Goal: Information Seeking & Learning: Find contact information

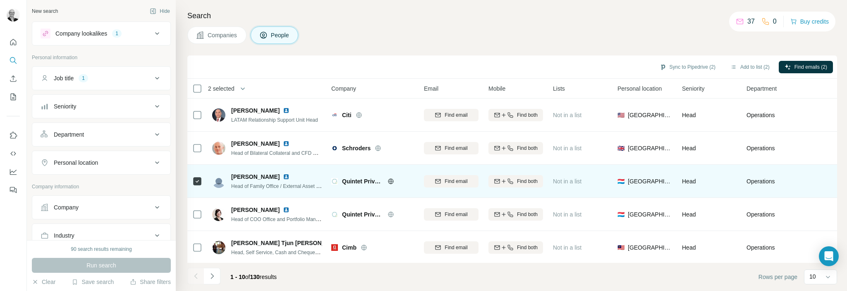
scroll to position [170, 0]
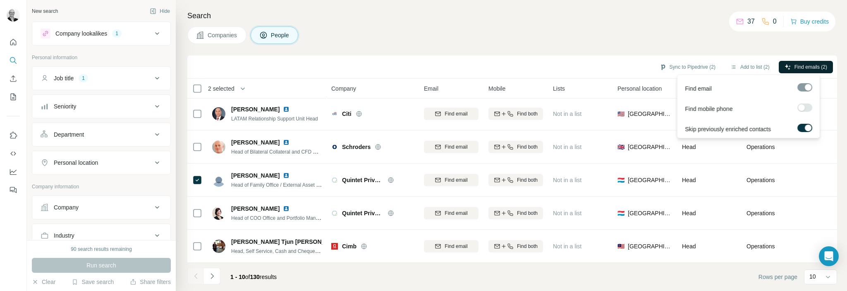
click at [806, 66] on span "Find emails (2)" at bounding box center [811, 66] width 33 height 7
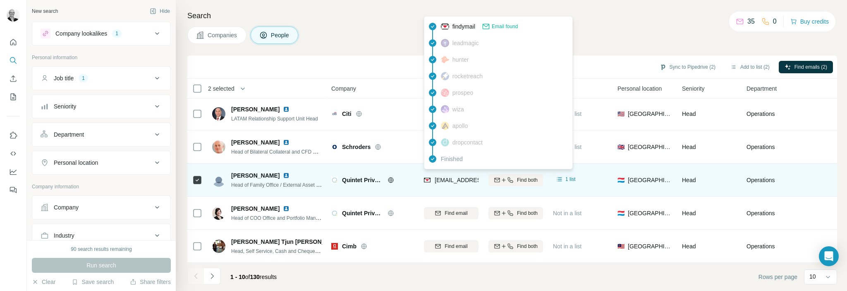
click at [462, 177] on span "[EMAIL_ADDRESS][DOMAIN_NAME]" at bounding box center [484, 180] width 98 height 7
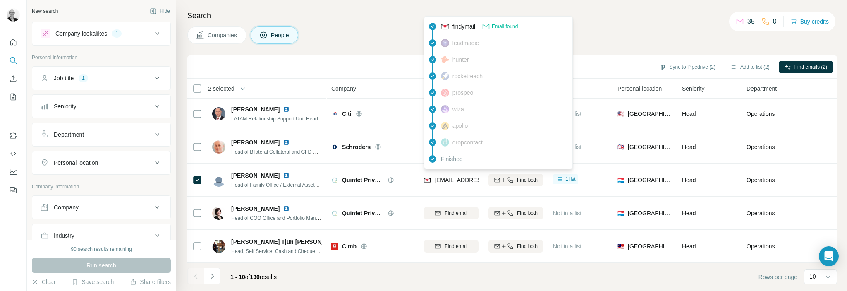
click at [619, 24] on div "Search Companies People Sync to Pipedrive (2) Add to list (2) Find emails (2) 2…" at bounding box center [512, 145] width 672 height 291
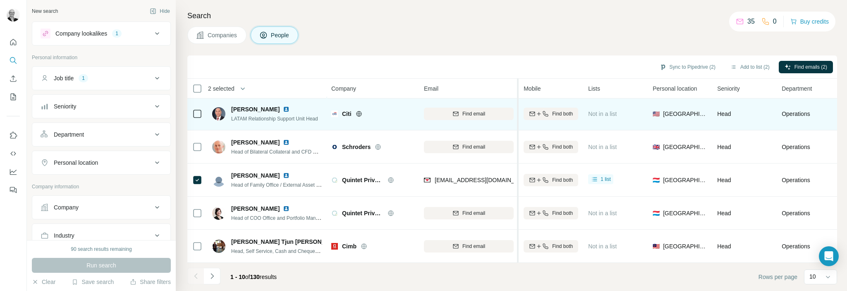
drag, startPoint x: 483, startPoint y: 91, endPoint x: 499, endPoint y: 103, distance: 20.4
click at [0, 0] on tr "2 selected People Company Email Mobile Lists Personal location Seniority Depart…" at bounding box center [0, 0] width 0 height 0
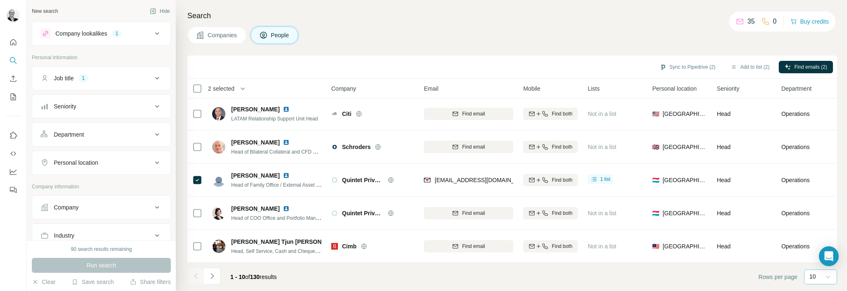
click at [830, 278] on icon at bounding box center [828, 277] width 8 height 8
click at [811, 214] on div "60" at bounding box center [821, 213] width 29 height 15
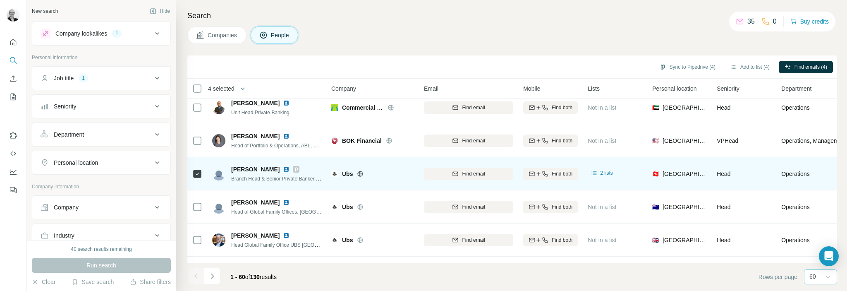
scroll to position [915, 0]
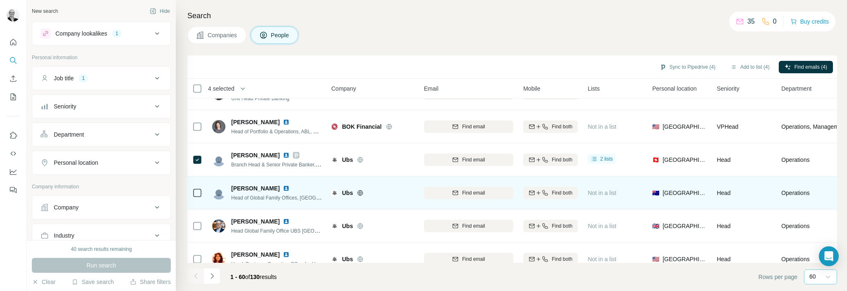
click at [283, 188] on img at bounding box center [286, 188] width 7 height 7
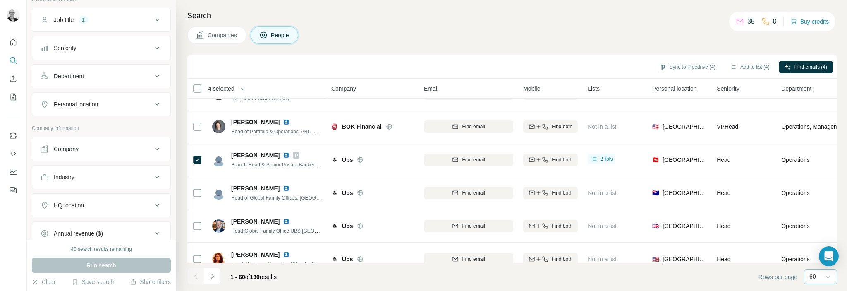
scroll to position [45, 0]
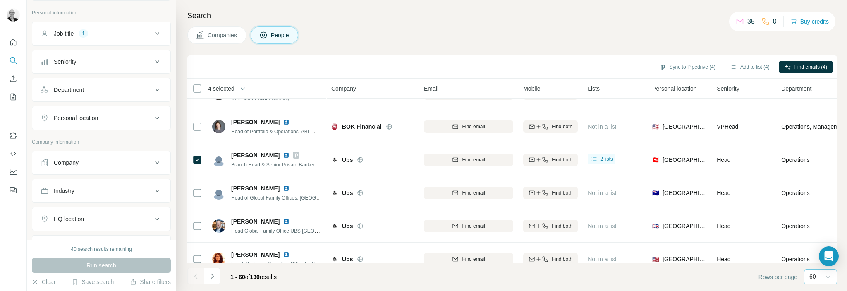
click at [152, 119] on icon at bounding box center [157, 118] width 10 height 10
click at [119, 138] on input "text" at bounding box center [102, 138] width 122 height 15
click at [81, 136] on input "******" at bounding box center [102, 138] width 122 height 15
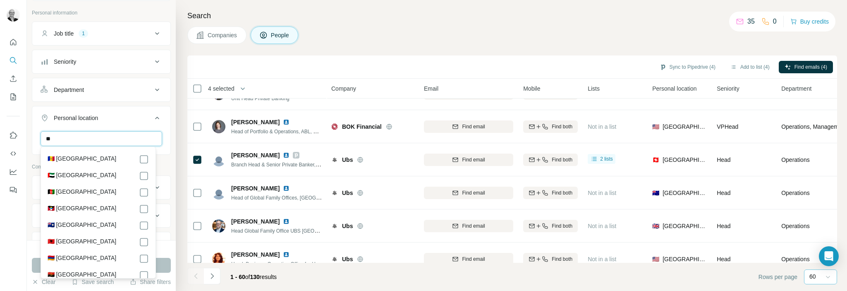
type input "*"
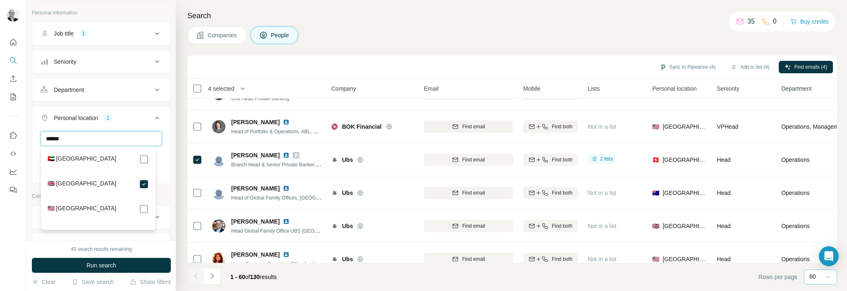
click at [88, 137] on input "******" at bounding box center [102, 138] width 122 height 15
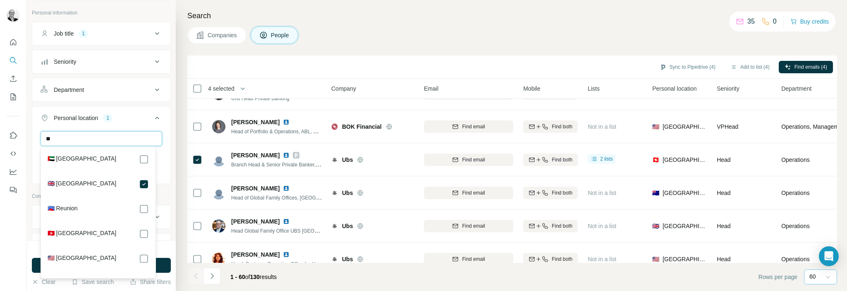
type input "*"
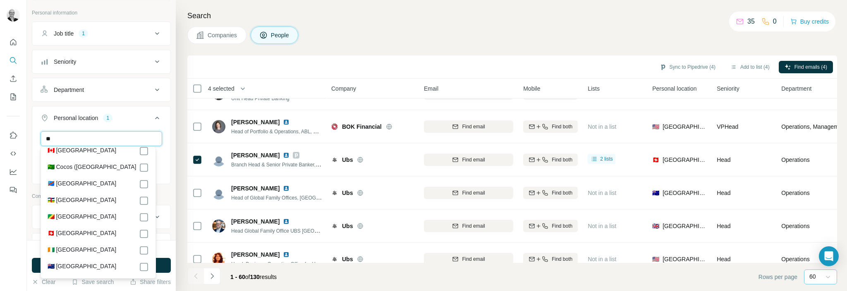
scroll to position [662, 0]
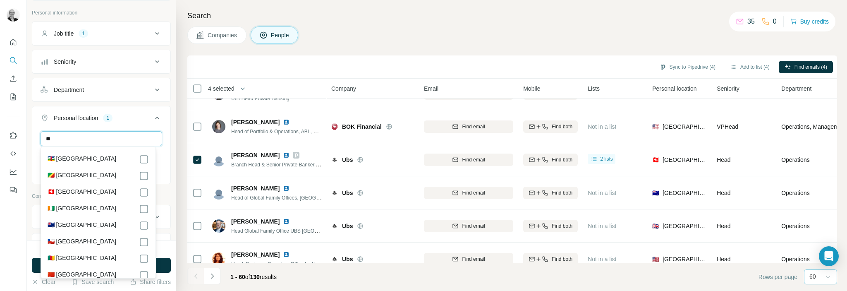
type input "**"
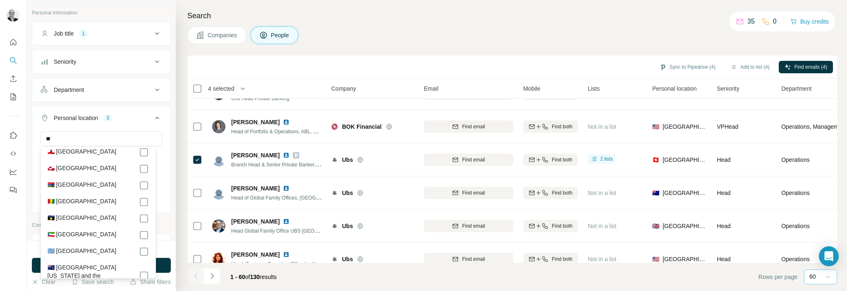
scroll to position [1366, 0]
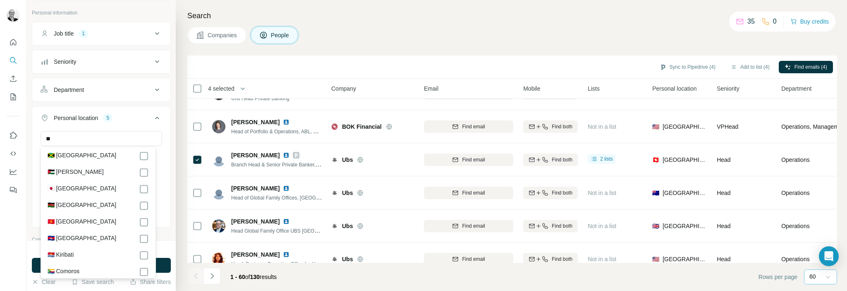
scroll to position [1821, 0]
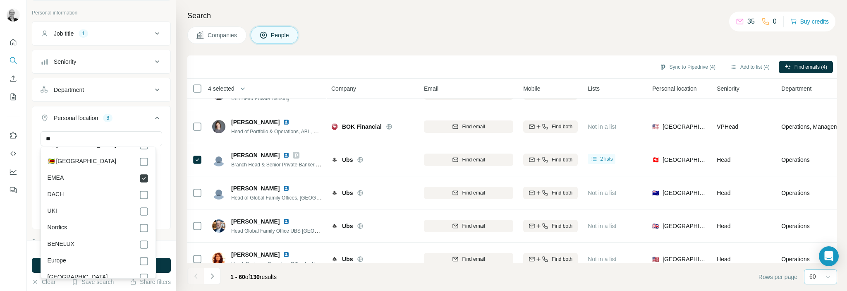
scroll to position [4179, 0]
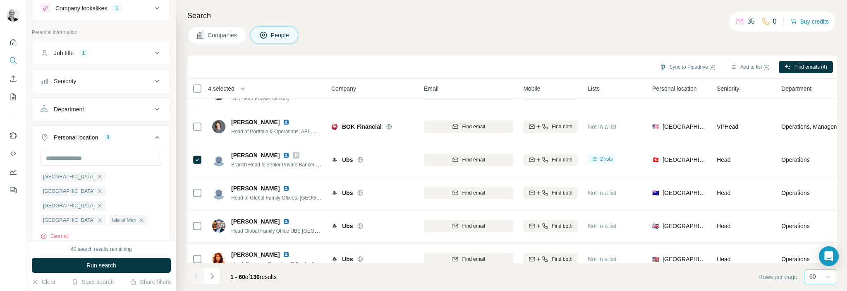
scroll to position [22, 0]
click at [152, 113] on icon at bounding box center [157, 112] width 10 height 10
click at [149, 134] on icon at bounding box center [153, 133] width 8 height 8
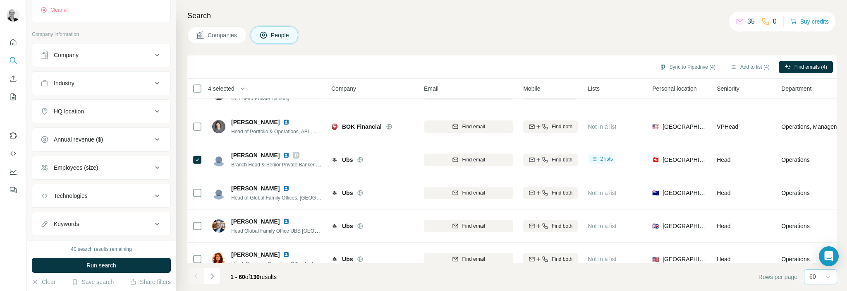
scroll to position [293, 0]
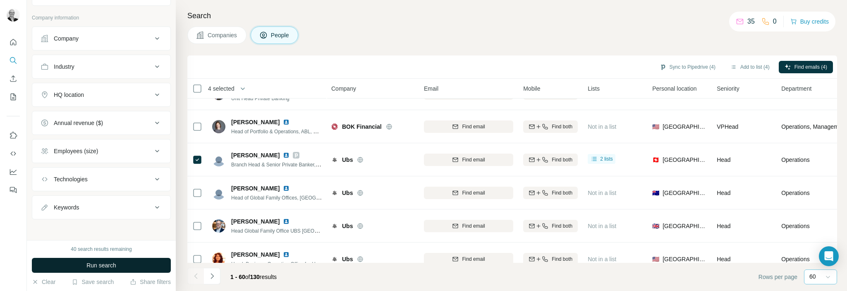
click at [117, 266] on button "Run search" at bounding box center [101, 265] width 139 height 15
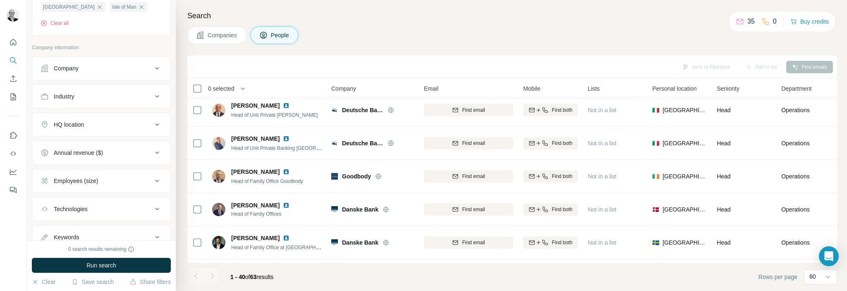
scroll to position [252, 0]
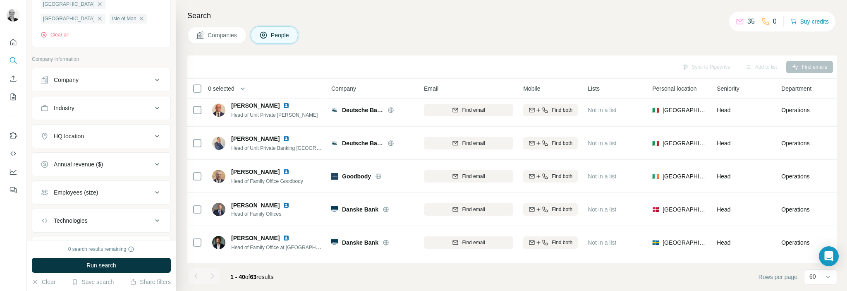
click at [152, 81] on icon at bounding box center [157, 80] width 10 height 10
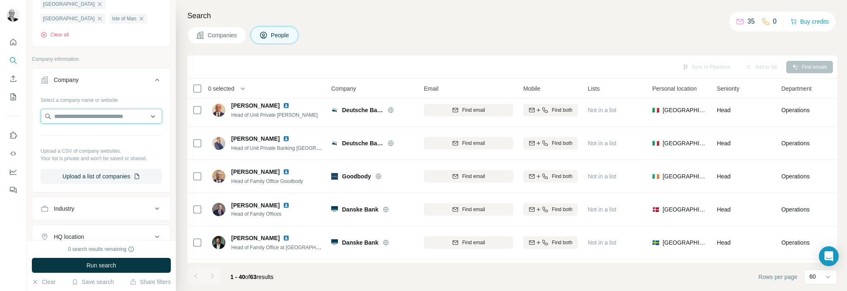
click at [147, 116] on input "text" at bounding box center [102, 116] width 122 height 15
type input "*"
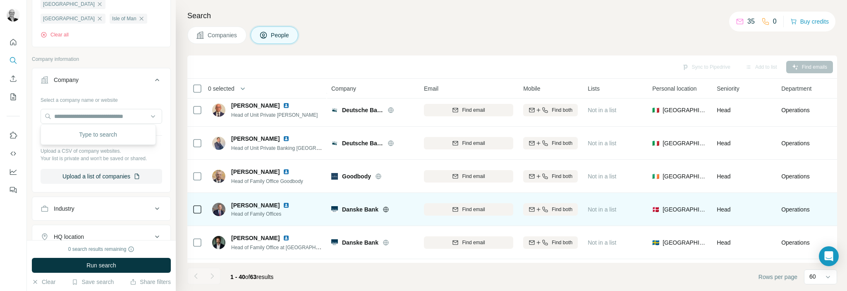
click at [280, 205] on span "[PERSON_NAME]" at bounding box center [255, 205] width 48 height 7
click at [258, 203] on span "[PERSON_NAME]" at bounding box center [255, 205] width 48 height 7
click at [290, 203] on img at bounding box center [286, 205] width 7 height 7
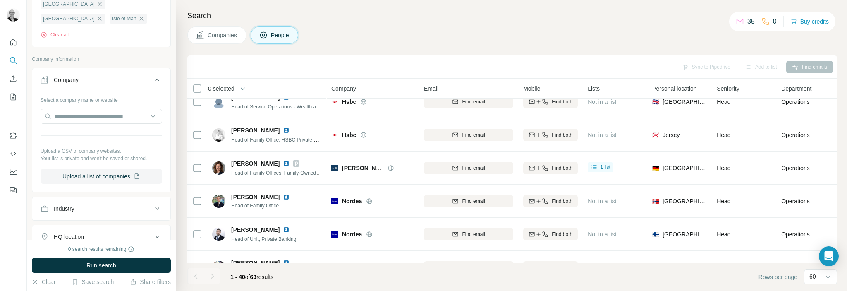
scroll to position [750, 0]
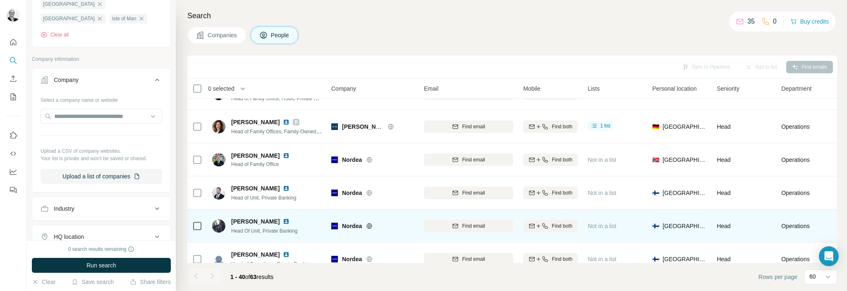
click at [283, 221] on img at bounding box center [286, 221] width 7 height 7
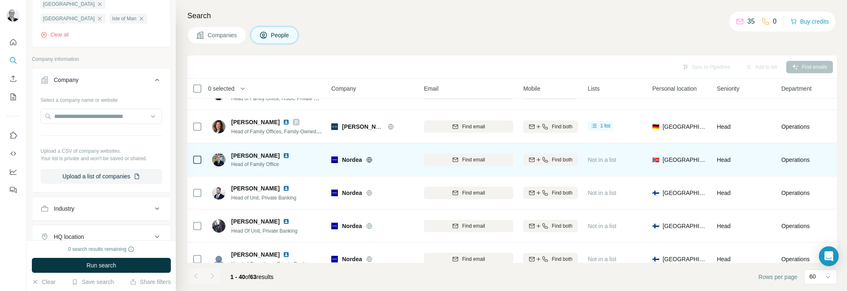
click at [283, 157] on img at bounding box center [286, 155] width 7 height 7
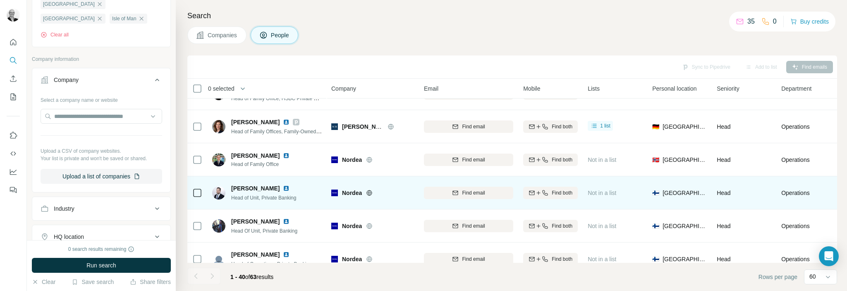
click at [214, 193] on img at bounding box center [218, 192] width 13 height 13
click at [245, 188] on span "[PERSON_NAME]" at bounding box center [255, 188] width 48 height 8
click at [283, 187] on img at bounding box center [286, 188] width 7 height 7
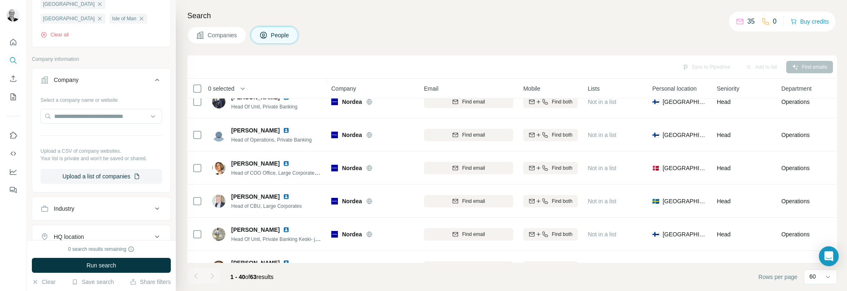
scroll to position [915, 0]
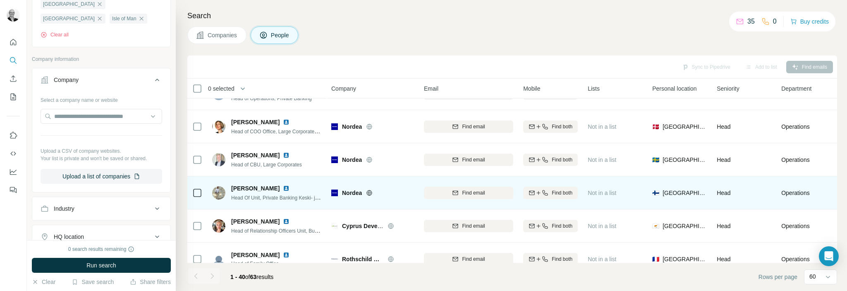
click at [283, 187] on img at bounding box center [286, 188] width 7 height 7
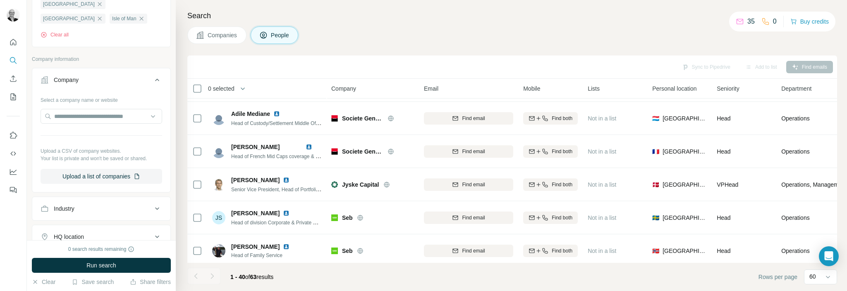
scroll to position [1164, 0]
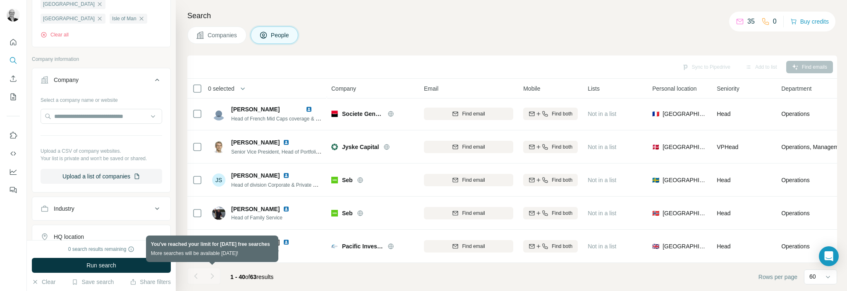
click at [212, 277] on div at bounding box center [212, 276] width 17 height 17
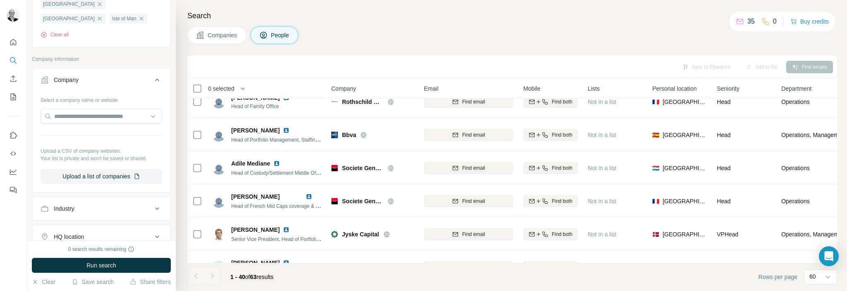
scroll to position [998, 0]
